Goal: Task Accomplishment & Management: Manage account settings

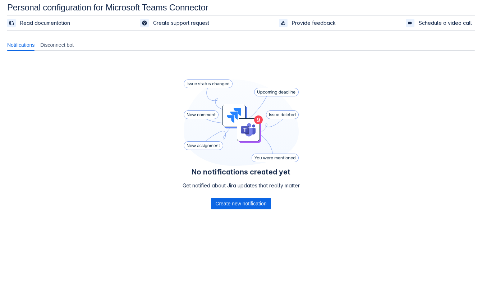
scroll to position [10, 0]
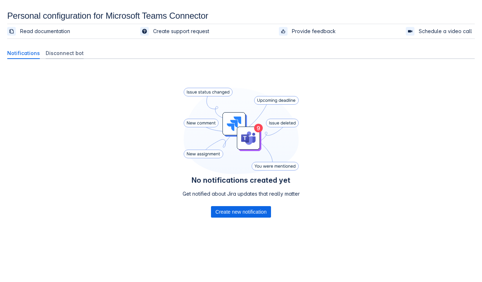
click at [66, 55] on span "Disconnect bot" at bounding box center [65, 53] width 38 height 7
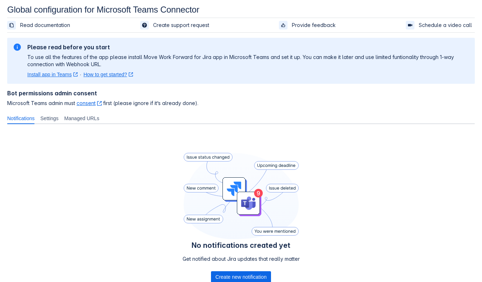
scroll to position [60, 0]
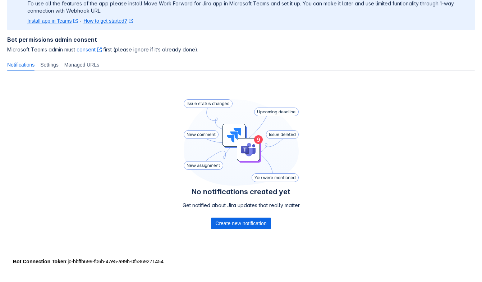
click at [68, 262] on div "Bot Connection Token : jc-bbffb699-f06b-47e5-a99b-0f5869271454" at bounding box center [241, 261] width 456 height 7
drag, startPoint x: 66, startPoint y: 260, endPoint x: 167, endPoint y: 263, distance: 100.7
click at [167, 263] on div "Bot Connection Token : jc-bbffb699-f06b-47e5-a99b-0f5869271454" at bounding box center [241, 261] width 456 height 7
copy div "jc-bbffb699-f06b-47e5-a99b-0f5869271454"
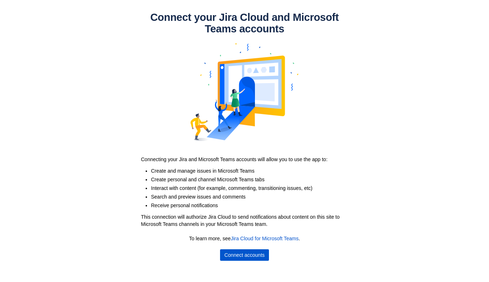
click at [229, 250] on span "Connect accounts" at bounding box center [244, 254] width 40 height 11
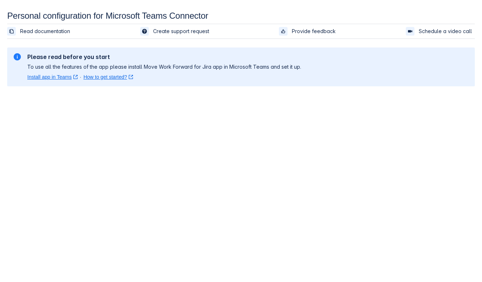
drag, startPoint x: 204, startPoint y: 162, endPoint x: 208, endPoint y: 164, distance: 3.9
click at [207, 164] on body "Personal configuration for Microsoft Teams Connector Read documentation Create …" at bounding box center [241, 152] width 482 height 282
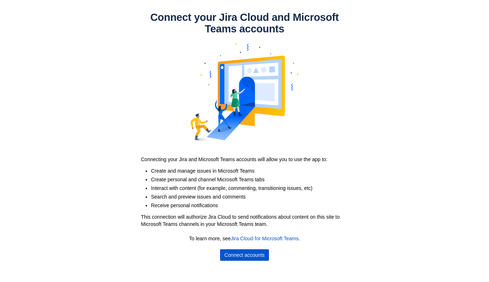
click at [250, 252] on span "Connect accounts" at bounding box center [244, 254] width 40 height 11
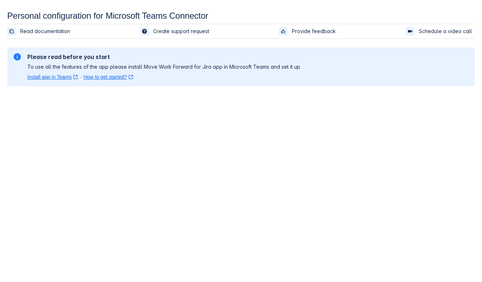
click at [226, 126] on body "Personal configuration for Microsoft Teams Connector Read documentation Create …" at bounding box center [241, 152] width 482 height 282
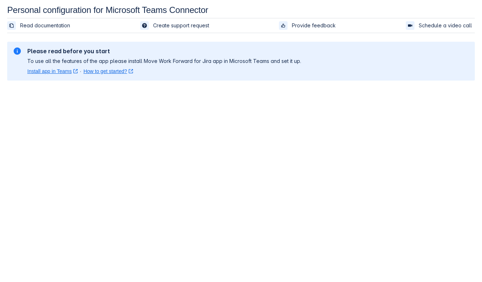
scroll to position [10, 0]
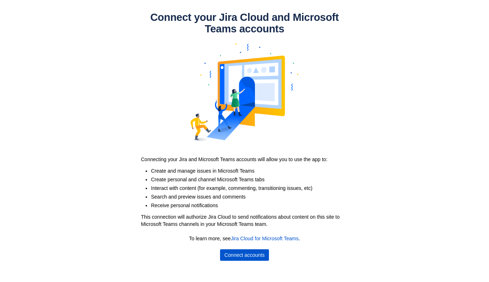
click at [246, 254] on span "Connect accounts" at bounding box center [244, 254] width 40 height 11
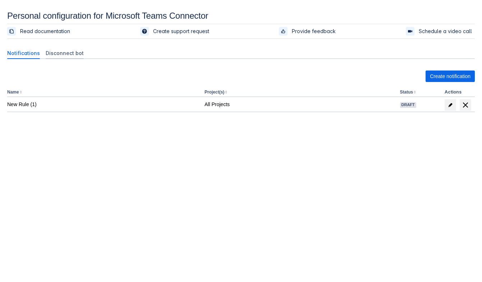
click at [70, 51] on span "Disconnect bot" at bounding box center [65, 53] width 38 height 7
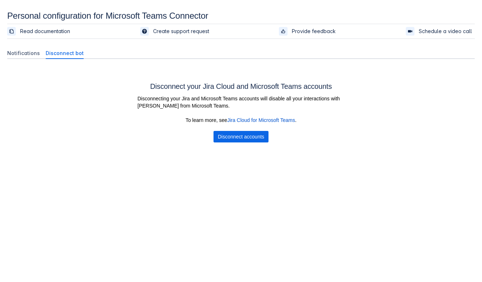
click at [22, 45] on div "Notifications Disconnect bot Create notification Name Project(s) Status Actions…" at bounding box center [241, 99] width 468 height 115
click at [25, 51] on span "Notifications" at bounding box center [23, 53] width 33 height 7
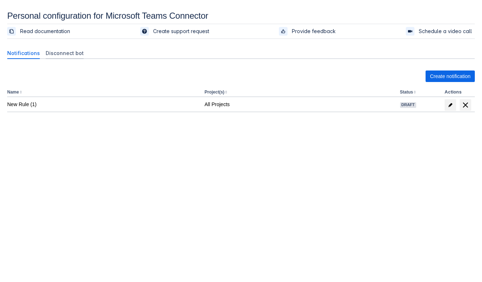
click at [61, 55] on span "Disconnect bot" at bounding box center [65, 53] width 38 height 7
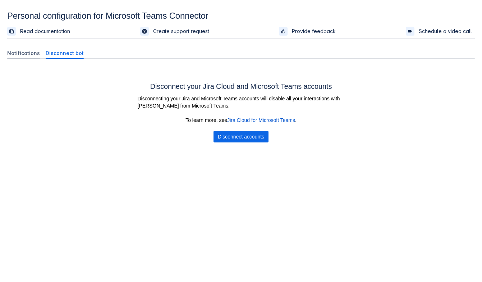
click at [19, 50] on span "Notifications" at bounding box center [23, 53] width 33 height 7
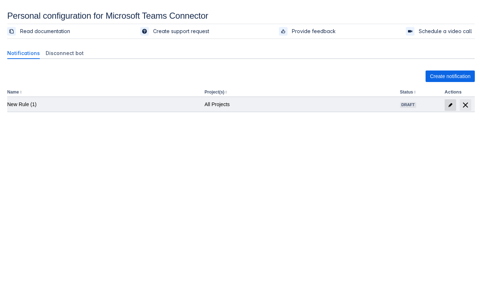
click at [446, 106] on span at bounding box center [450, 104] width 11 height 11
click at [448, 106] on span "edit" at bounding box center [450, 105] width 6 height 6
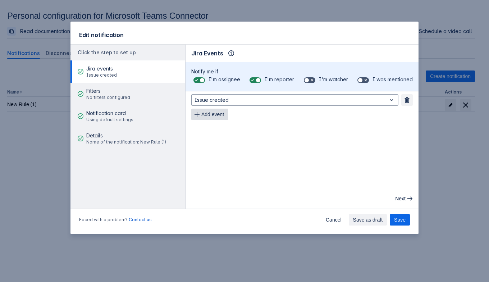
click at [220, 110] on span "Add event" at bounding box center [212, 114] width 23 height 11
click at [218, 136] on div "Issue created Remove Issue updated Remove Add event" at bounding box center [301, 114] width 233 height 46
click at [223, 131] on span "Add event" at bounding box center [212, 128] width 23 height 11
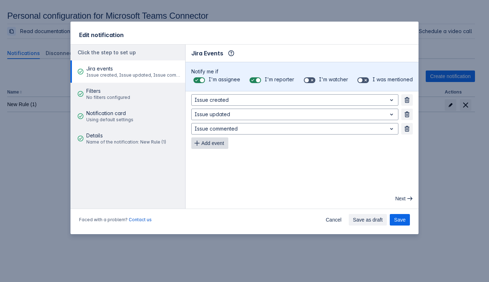
click at [219, 141] on span "Add event" at bounding box center [212, 142] width 23 height 11
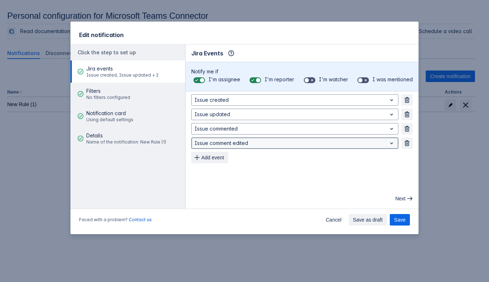
click at [225, 144] on div at bounding box center [288, 143] width 189 height 9
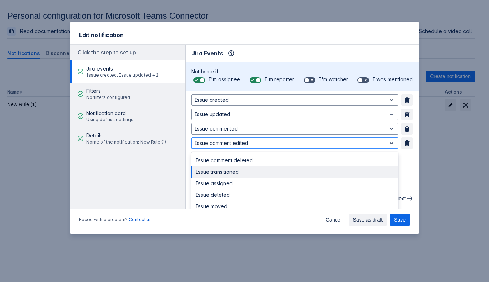
click at [223, 169] on div "Issue transitioned" at bounding box center [294, 171] width 207 height 11
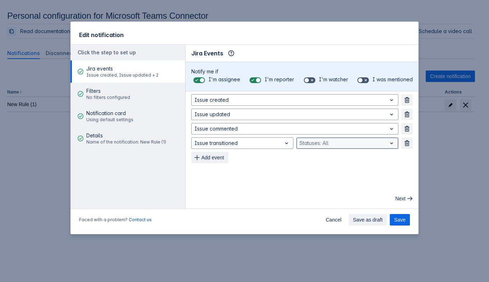
click at [332, 147] on div "Statuses: All" at bounding box center [341, 143] width 90 height 10
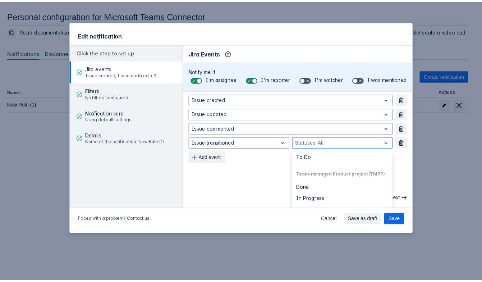
scroll to position [422, 0]
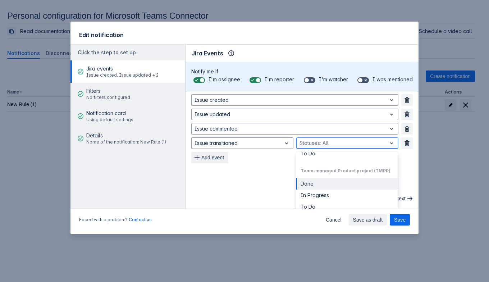
click at [304, 186] on div "Done" at bounding box center [347, 183] width 102 height 11
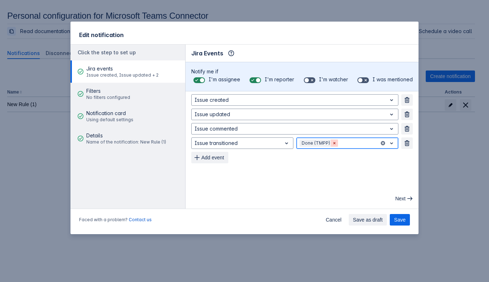
click at [334, 143] on span "Clear" at bounding box center [334, 143] width 6 height 6
click at [407, 143] on span "button" at bounding box center [407, 143] width 6 height 6
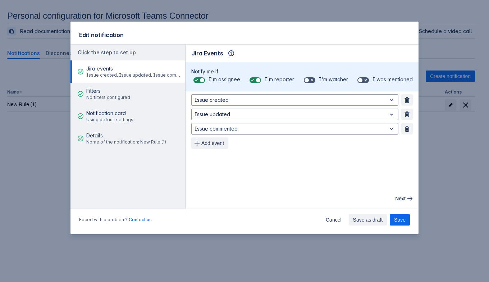
click at [321, 79] on span "I'm watcher" at bounding box center [333, 79] width 29 height 6
click at [308, 79] on input "checkbox" at bounding box center [306, 80] width 5 height 5
checkbox input "true"
click at [360, 83] on label at bounding box center [363, 80] width 14 height 9
click at [360, 83] on input "checkbox" at bounding box center [359, 80] width 5 height 5
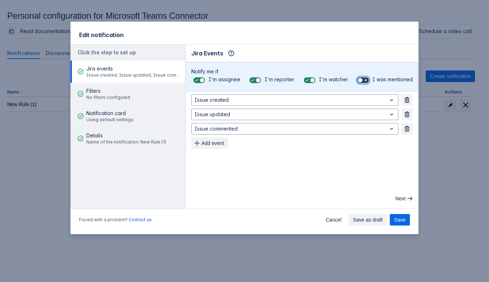
checkbox input "true"
click at [395, 220] on span "Save" at bounding box center [399, 219] width 11 height 11
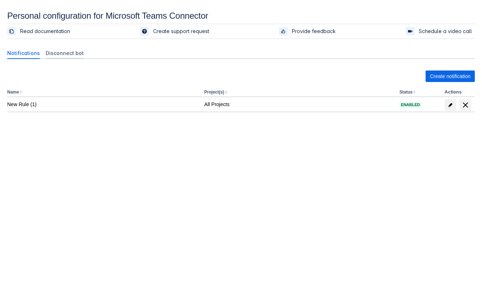
click at [59, 54] on span "Disconnect bot" at bounding box center [65, 53] width 38 height 7
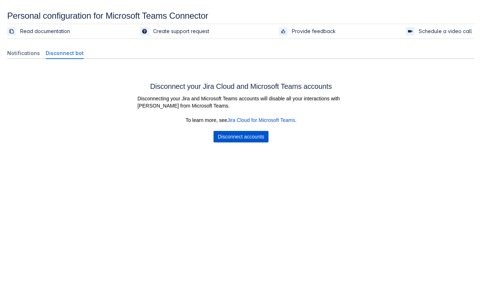
click at [228, 135] on span "Disconnect accounts" at bounding box center [241, 136] width 46 height 11
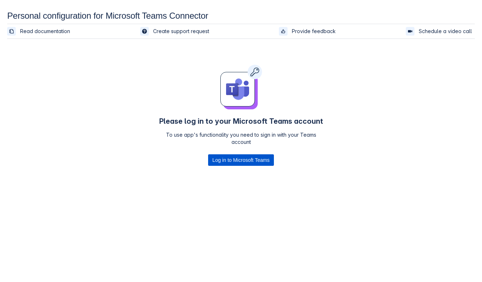
click at [220, 160] on span "Log in to Microsoft Teams" at bounding box center [240, 159] width 57 height 11
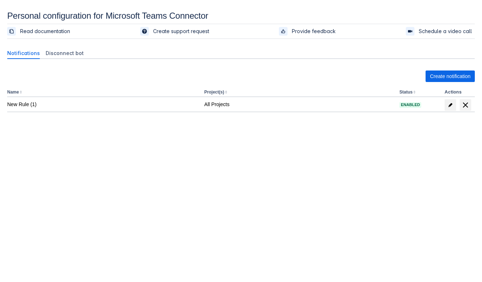
click at [64, 46] on div "Notifications Disconnect bot Create notification Name Project(s) Status Actions…" at bounding box center [241, 100] width 468 height 116
click at [65, 52] on span "Disconnect bot" at bounding box center [65, 53] width 38 height 7
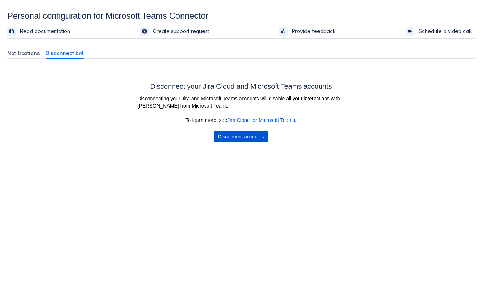
click at [247, 141] on span "Disconnect accounts" at bounding box center [241, 136] width 46 height 11
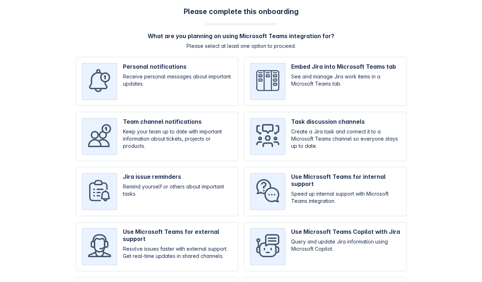
click at [201, 99] on input "checkbox" at bounding box center [157, 81] width 162 height 49
checkbox input "true"
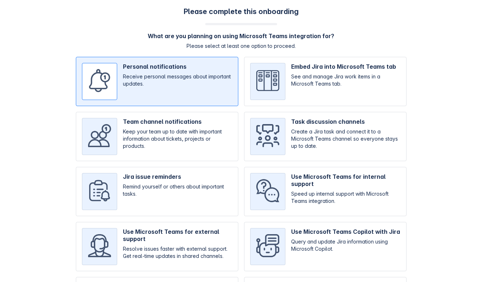
click at [302, 96] on input "checkbox" at bounding box center [325, 81] width 162 height 49
checkbox input "true"
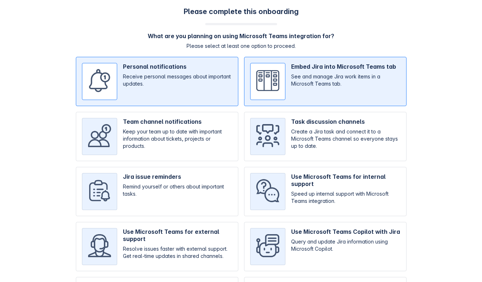
click at [196, 143] on input "checkbox" at bounding box center [157, 136] width 162 height 49
checkbox input "true"
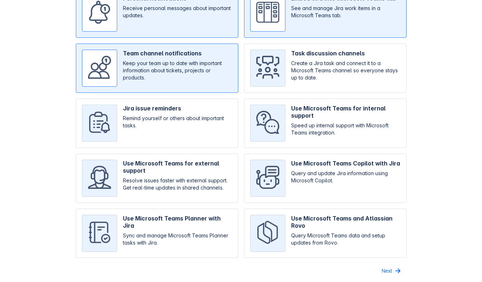
scroll to position [23, 0]
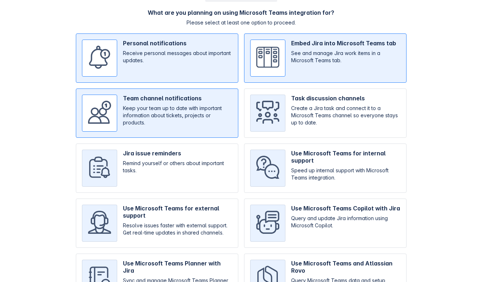
click at [330, 123] on input "checkbox" at bounding box center [325, 112] width 162 height 49
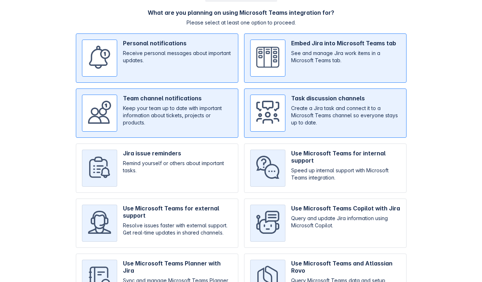
click at [330, 123] on input "checkbox" at bounding box center [325, 112] width 162 height 49
checkbox input "false"
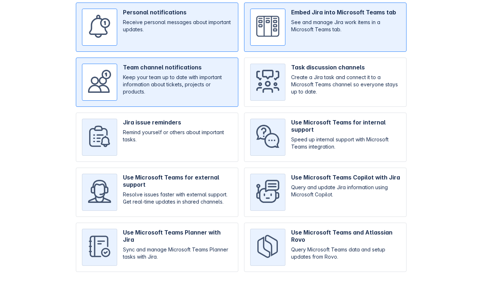
scroll to position [68, 0]
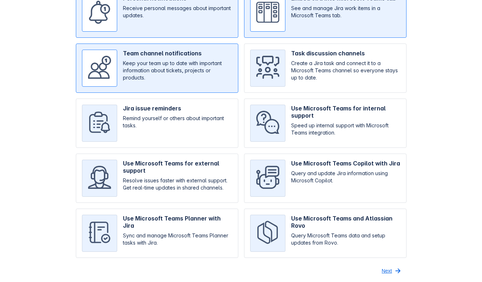
click at [386, 268] on span "Next" at bounding box center [387, 270] width 10 height 11
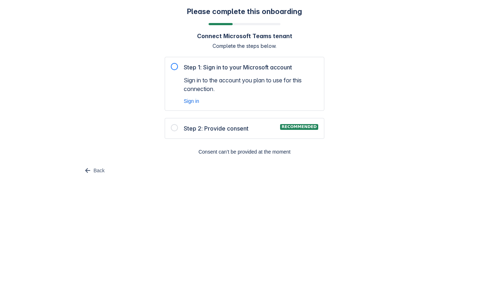
click at [228, 64] on span "Step 1: Sign in to your Microsoft account" at bounding box center [238, 67] width 108 height 9
click at [173, 66] on div at bounding box center [174, 66] width 7 height 7
click at [173, 72] on div "Step 1: Sign in to your Microsoft account Sign in to the account you plan to us…" at bounding box center [244, 84] width 147 height 42
click at [173, 55] on div "Please complete this onboarding Connect Microsoft Teams tenant Complete the ste…" at bounding box center [244, 91] width 474 height 169
click at [194, 92] on span "Sign in to the account you plan to use for this connection." at bounding box center [251, 84] width 134 height 17
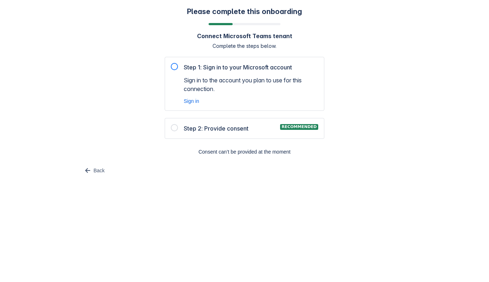
click at [182, 63] on div "Step 1: Sign in to your Microsoft account Sign in to the account you plan to us…" at bounding box center [244, 84] width 147 height 42
click at [195, 103] on span "Sign in" at bounding box center [191, 100] width 15 height 7
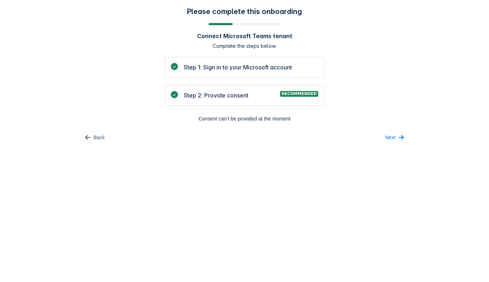
click at [408, 47] on div "Please complete this onboarding Connect Microsoft Teams tenant Complete the ste…" at bounding box center [244, 75] width 474 height 136
click at [240, 226] on body "Please complete this onboarding Connect Microsoft Teams tenant Complete the ste…" at bounding box center [244, 141] width 489 height 282
drag, startPoint x: 248, startPoint y: 122, endPoint x: 323, endPoint y: 213, distance: 117.4
click at [323, 213] on body "Please complete this onboarding Connect Microsoft Teams tenant Complete the ste…" at bounding box center [244, 141] width 489 height 282
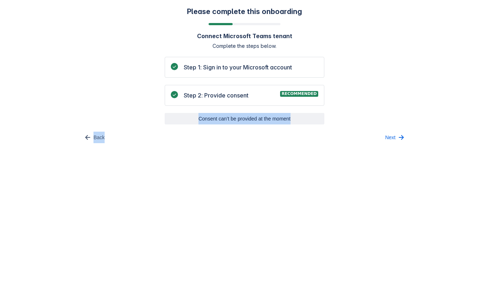
drag, startPoint x: 332, startPoint y: 113, endPoint x: 185, endPoint y: 120, distance: 146.8
click at [185, 120] on div "Please complete this onboarding Connect Microsoft Teams tenant Complete the ste…" at bounding box center [244, 75] width 474 height 136
click at [241, 188] on body "Please complete this onboarding Connect Microsoft Teams tenant Complete the ste…" at bounding box center [244, 141] width 489 height 282
drag, startPoint x: 305, startPoint y: 118, endPoint x: 198, endPoint y: 183, distance: 125.4
click at [197, 119] on div "Please complete this onboarding Connect Microsoft Teams tenant Complete the ste…" at bounding box center [244, 75] width 474 height 136
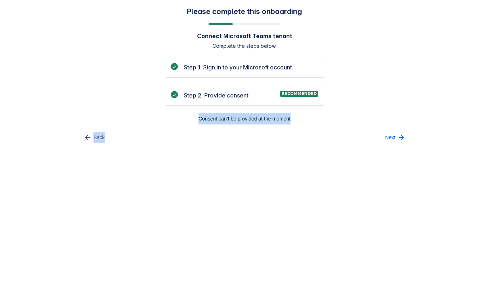
click at [199, 183] on body "Please complete this onboarding Connect Microsoft Teams tenant Complete the ste…" at bounding box center [244, 141] width 489 height 282
click at [144, 113] on div "Please complete this onboarding Connect Microsoft Teams tenant Complete the ste…" at bounding box center [244, 75] width 474 height 136
drag, startPoint x: 209, startPoint y: 120, endPoint x: 307, endPoint y: 118, distance: 98.1
click at [304, 118] on div "Please complete this onboarding Connect Microsoft Teams tenant Complete the ste…" at bounding box center [244, 75] width 474 height 136
copy span "Consent can’t be provided at the moment"
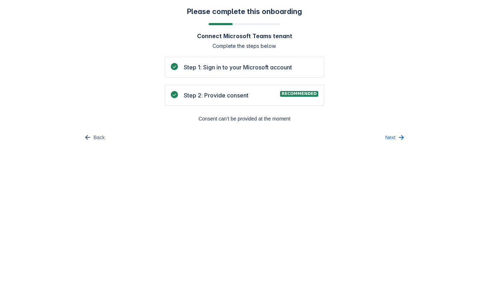
click at [329, 145] on div "Please complete this onboarding Connect Microsoft Teams tenant Complete the ste…" at bounding box center [244, 75] width 489 height 150
click at [382, 138] on button "Next" at bounding box center [395, 137] width 29 height 11
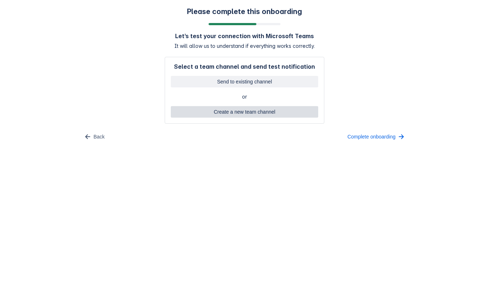
click at [228, 108] on span "Create a new team channel" at bounding box center [244, 111] width 139 height 11
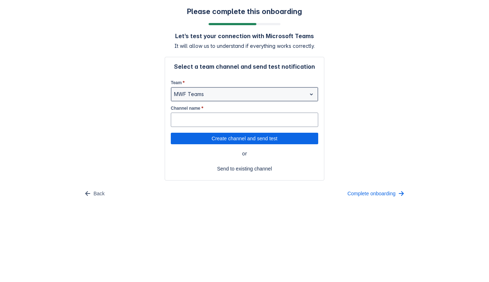
click at [223, 95] on div at bounding box center [238, 94] width 129 height 9
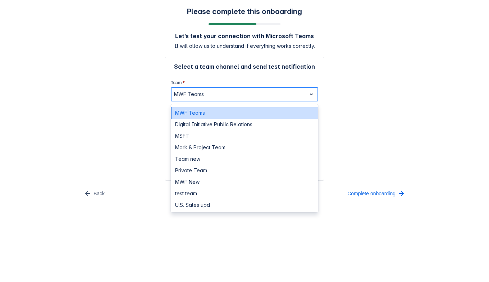
click at [220, 110] on div "MWF Teams" at bounding box center [244, 112] width 147 height 11
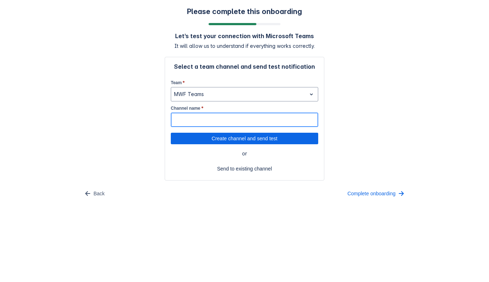
click at [219, 116] on input "Channel name *" at bounding box center [244, 119] width 147 height 13
type input "Test Confluence bot"
click at [226, 120] on input "Test Confluence bot" at bounding box center [244, 119] width 147 height 13
click at [225, 118] on input "Test Confluence bot" at bounding box center [244, 119] width 147 height 13
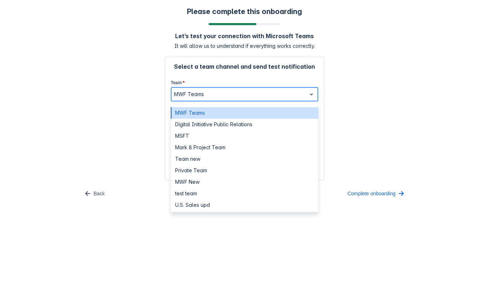
click at [311, 92] on span "open" at bounding box center [311, 94] width 9 height 9
click at [289, 110] on div "MWF Teams" at bounding box center [244, 112] width 147 height 11
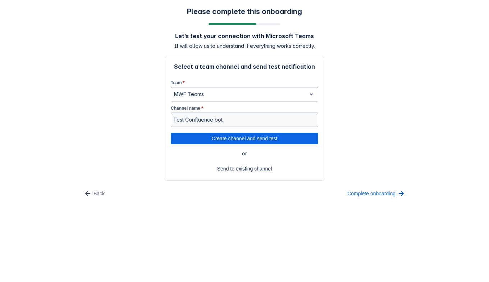
click at [289, 110] on div "Channel name * Test Confluence bot" at bounding box center [244, 115] width 147 height 23
click at [287, 114] on input "Test Confluence bot" at bounding box center [244, 119] width 147 height 13
click at [287, 120] on input "Test Confluence bot" at bounding box center [244, 119] width 147 height 13
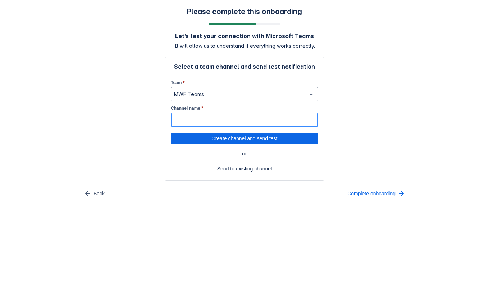
click at [212, 114] on input "Channel name *" at bounding box center [244, 119] width 147 height 13
click at [211, 124] on input "Test Confluence bot" at bounding box center [244, 119] width 147 height 13
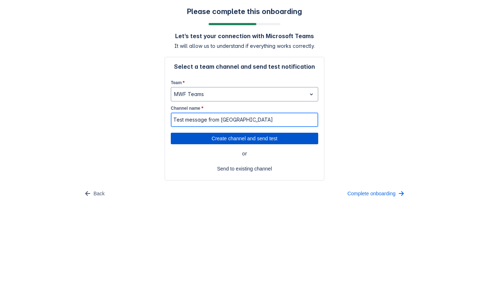
click at [193, 136] on span "Create channel and send test" at bounding box center [244, 138] width 139 height 11
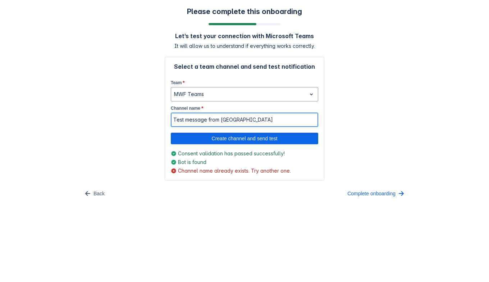
drag, startPoint x: 242, startPoint y: 118, endPoint x: 232, endPoint y: 129, distance: 15.0
click at [243, 118] on input "Test message from Jira" at bounding box center [244, 119] width 147 height 13
click at [248, 133] on span "Create channel and send test" at bounding box center [244, 138] width 139 height 11
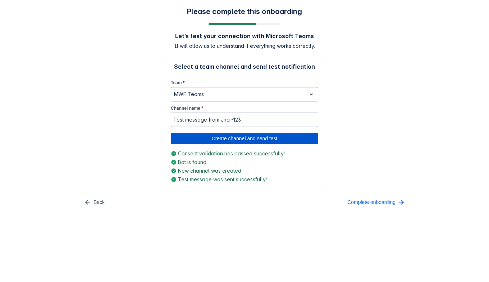
click at [194, 138] on span "Create channel and send test" at bounding box center [244, 138] width 139 height 11
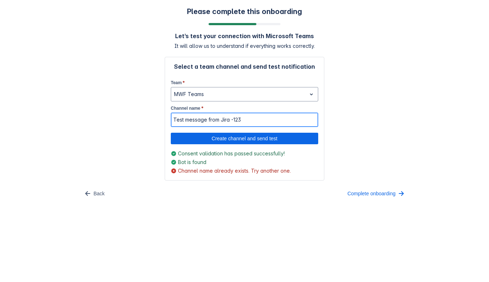
click at [263, 123] on input "Test message from Jira -123" at bounding box center [244, 119] width 147 height 13
type input "Test message from Jira -1235"
click at [391, 189] on span "Complete onboarding" at bounding box center [371, 193] width 48 height 11
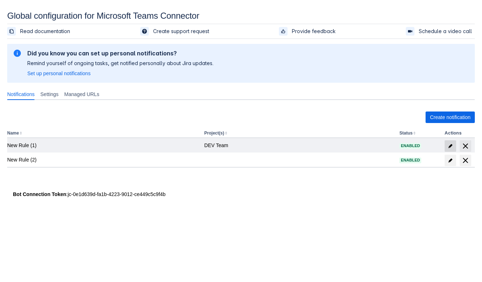
click at [451, 147] on span "edit" at bounding box center [450, 146] width 6 height 6
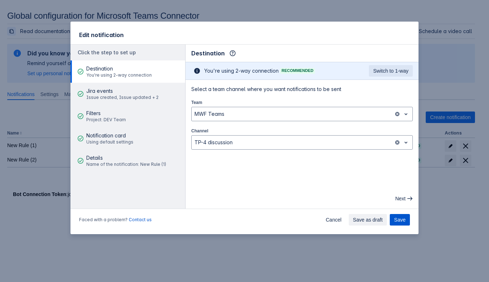
click at [395, 215] on span "Save" at bounding box center [399, 219] width 11 height 11
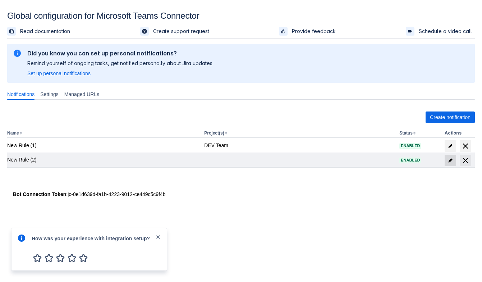
click at [453, 155] on span at bounding box center [450, 160] width 11 height 11
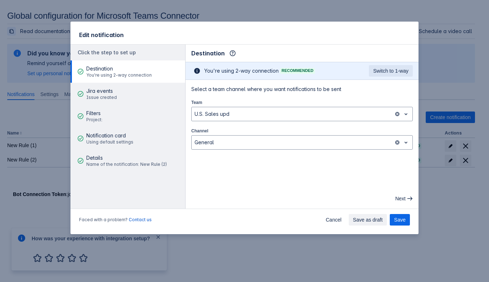
click at [322, 222] on div "Faced with a problem? Contact us Cancel Save as draft Save" at bounding box center [244, 221] width 348 height 26
click at [330, 221] on span "Cancel" at bounding box center [334, 219] width 16 height 11
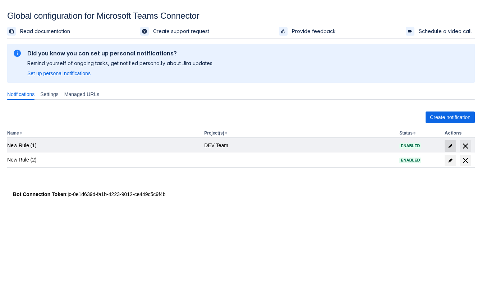
click at [447, 144] on span "edit" at bounding box center [450, 146] width 6 height 6
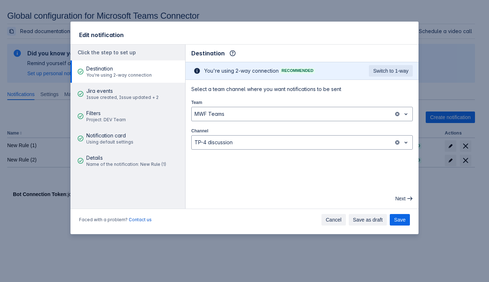
click at [334, 217] on span "Cancel" at bounding box center [334, 219] width 16 height 11
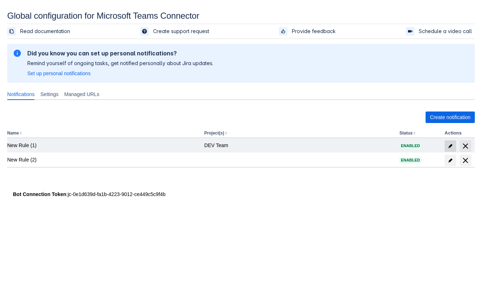
click at [447, 144] on span at bounding box center [450, 145] width 11 height 11
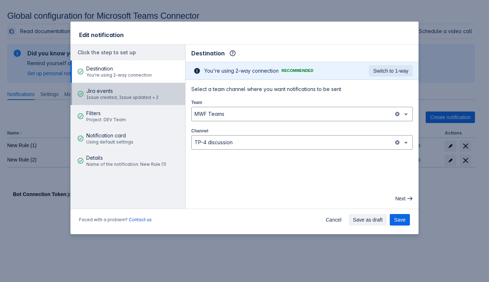
click at [115, 92] on span "Jira events" at bounding box center [122, 90] width 72 height 7
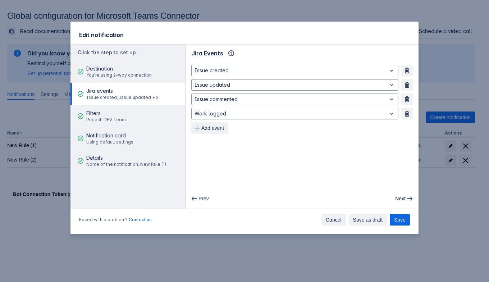
click at [339, 220] on span "Cancel" at bounding box center [334, 219] width 16 height 11
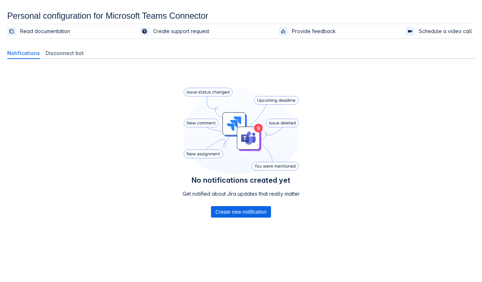
click at [356, 216] on div "No notifications created yet Get notified about Jira updates that really matter…" at bounding box center [241, 163] width 468 height 196
click at [254, 209] on span "Create new notification" at bounding box center [240, 211] width 51 height 11
click at [228, 213] on span "Create new notification" at bounding box center [240, 211] width 51 height 11
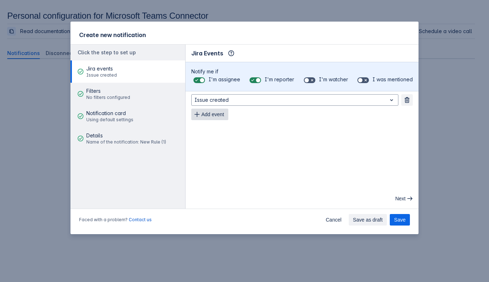
click at [215, 114] on span "Add event" at bounding box center [212, 114] width 23 height 11
click at [214, 129] on span "Add event" at bounding box center [212, 128] width 23 height 11
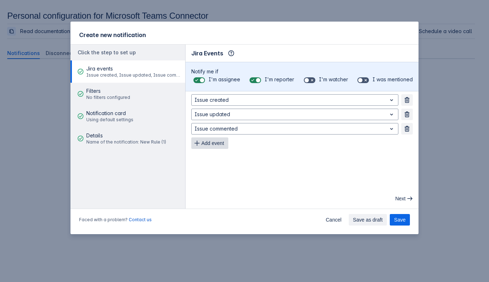
click at [214, 143] on span "Add event" at bounding box center [212, 142] width 23 height 11
click at [216, 160] on span "Add event" at bounding box center [212, 157] width 23 height 11
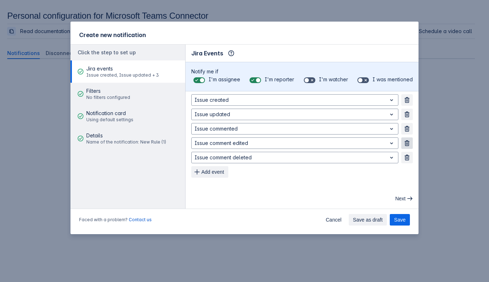
click at [408, 142] on span "button" at bounding box center [407, 143] width 6 height 6
click at [405, 140] on span "button" at bounding box center [407, 143] width 6 height 6
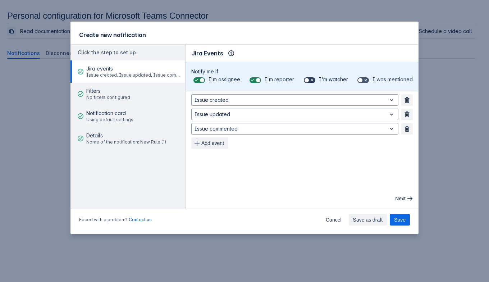
click at [313, 76] on label at bounding box center [309, 80] width 14 height 9
click at [308, 78] on input "checkbox" at bounding box center [306, 80] width 5 height 5
checkbox input "true"
click at [374, 82] on span "I was mentioned" at bounding box center [392, 79] width 40 height 6
click at [362, 82] on input "checkbox" at bounding box center [359, 80] width 5 height 5
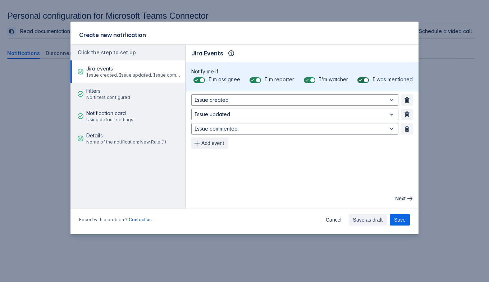
click at [368, 80] on span at bounding box center [366, 80] width 6 height 6
click at [362, 80] on input "checkbox" at bounding box center [359, 80] width 5 height 5
click at [368, 82] on span at bounding box center [366, 80] width 6 height 6
click at [362, 82] on input "checkbox" at bounding box center [359, 80] width 5 height 5
checkbox input "true"
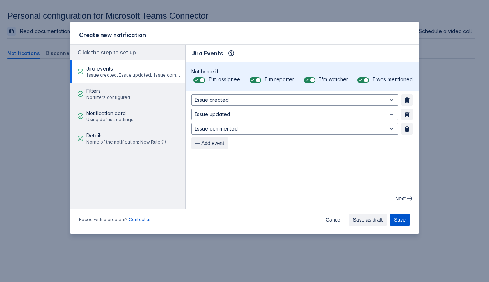
click at [396, 219] on span "Save" at bounding box center [399, 219] width 11 height 11
